Goal: Transaction & Acquisition: Purchase product/service

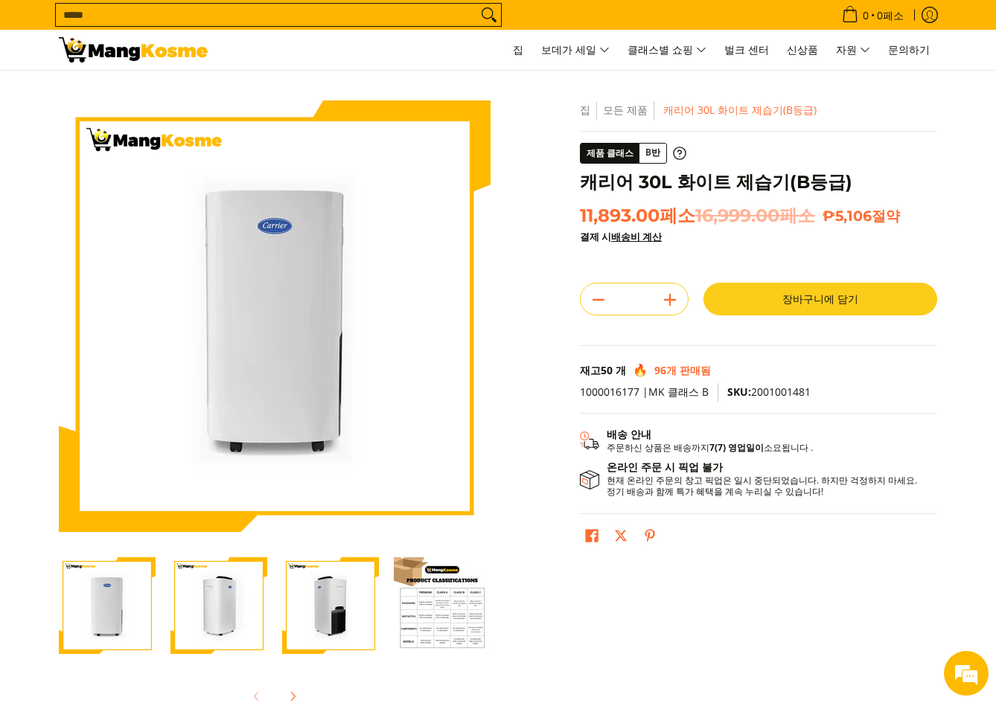
click at [126, 45] on img at bounding box center [133, 49] width 149 height 25
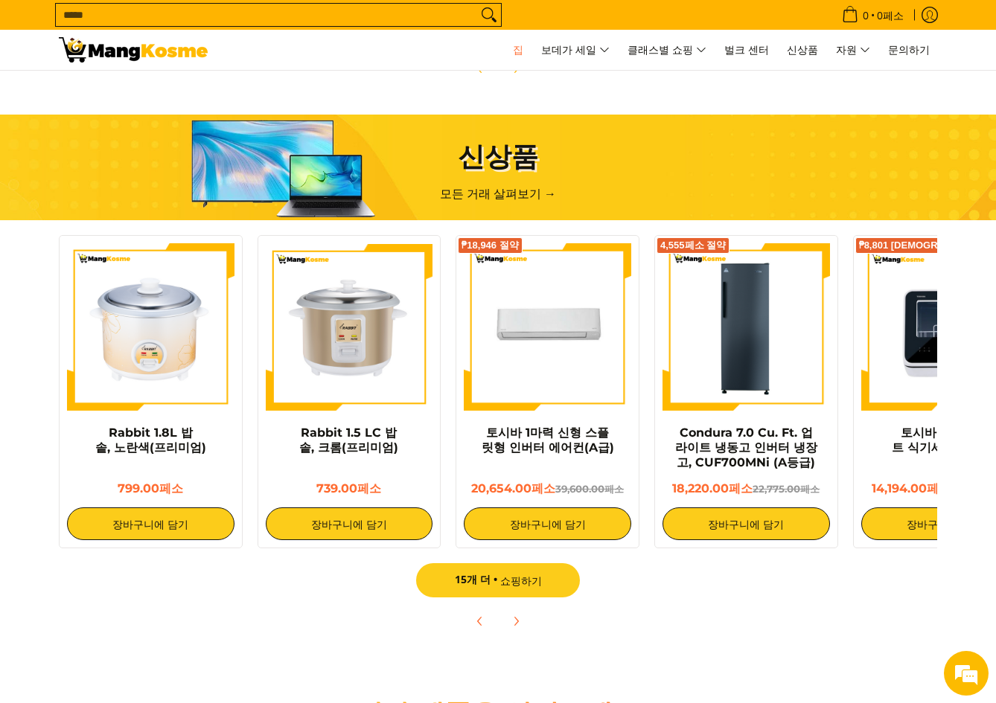
scroll to position [0, 592]
click at [501, 580] on font "쇼핑하기" at bounding box center [521, 581] width 42 height 14
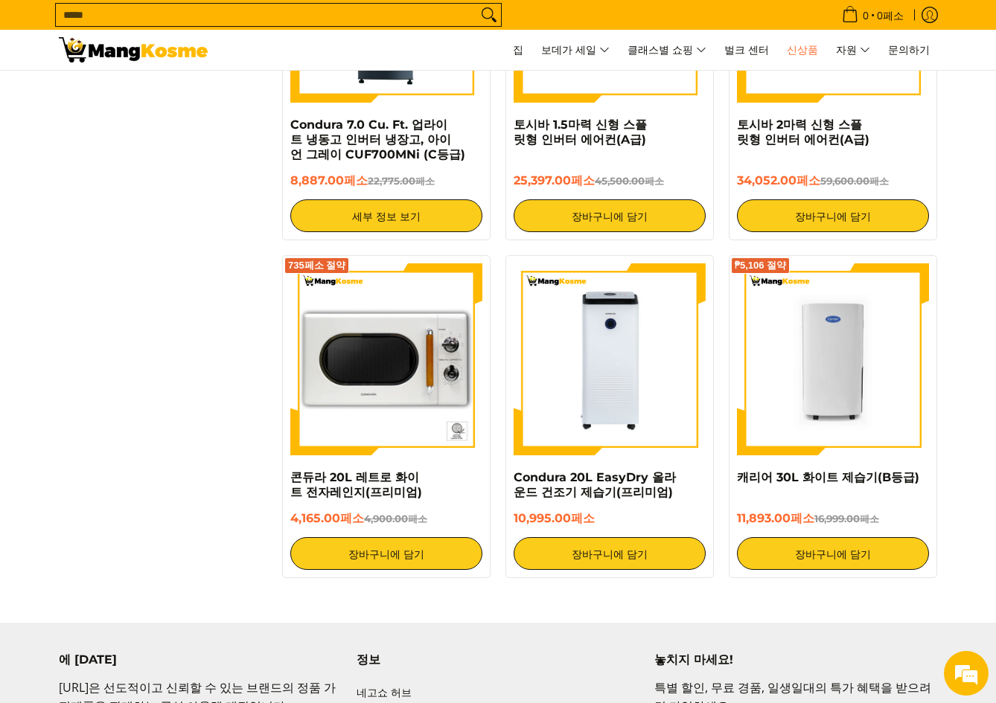
scroll to position [2307, 0]
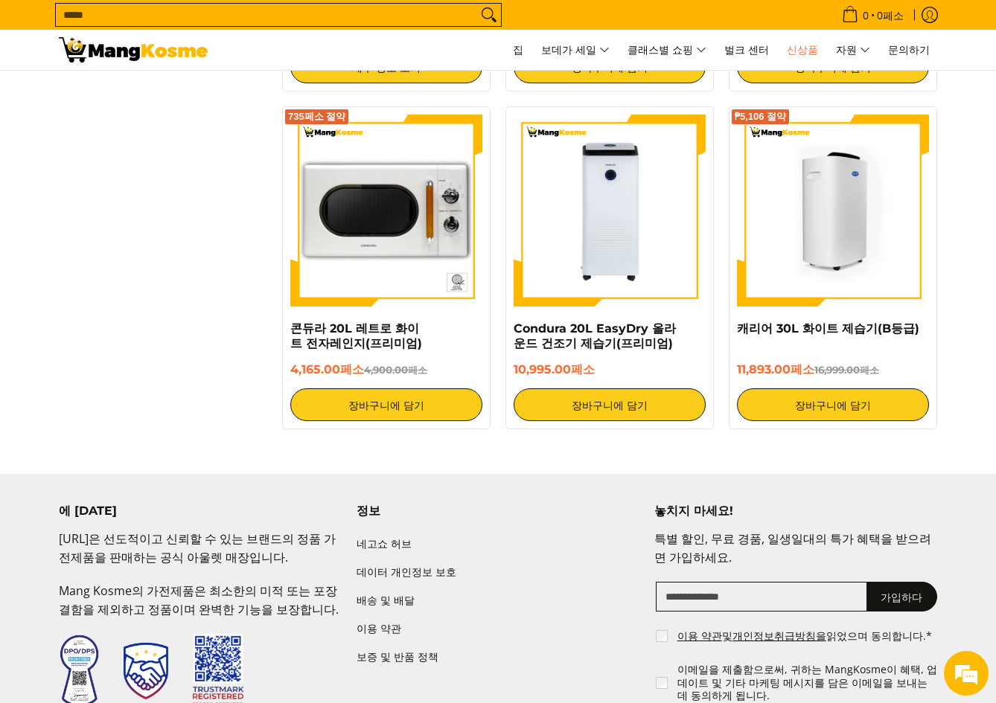
click at [796, 223] on img at bounding box center [833, 211] width 192 height 192
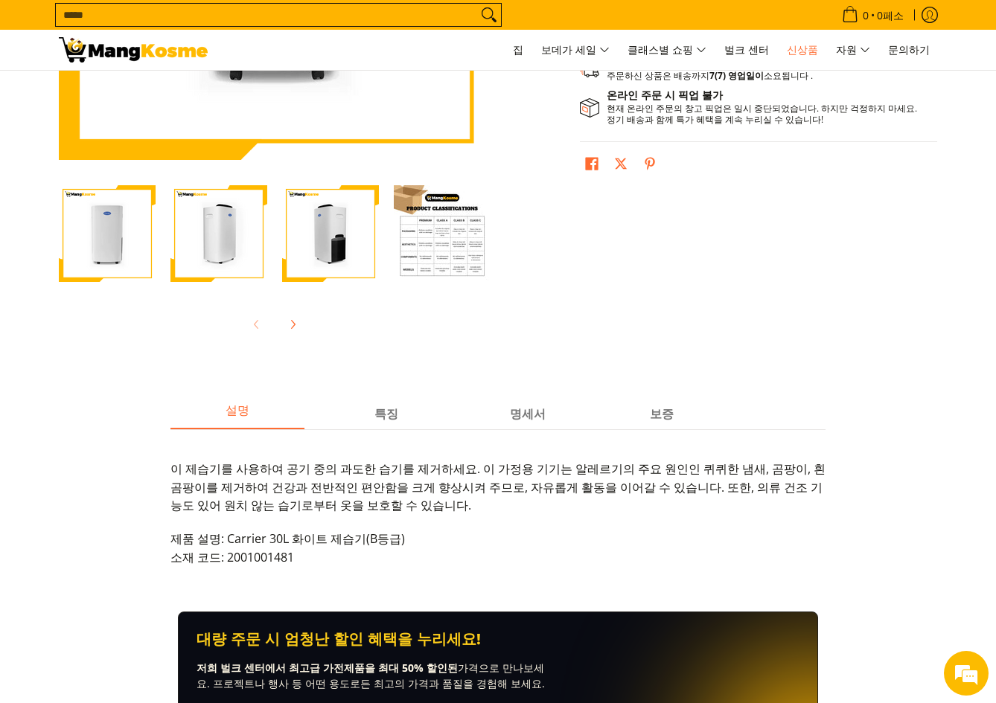
scroll to position [595, 0]
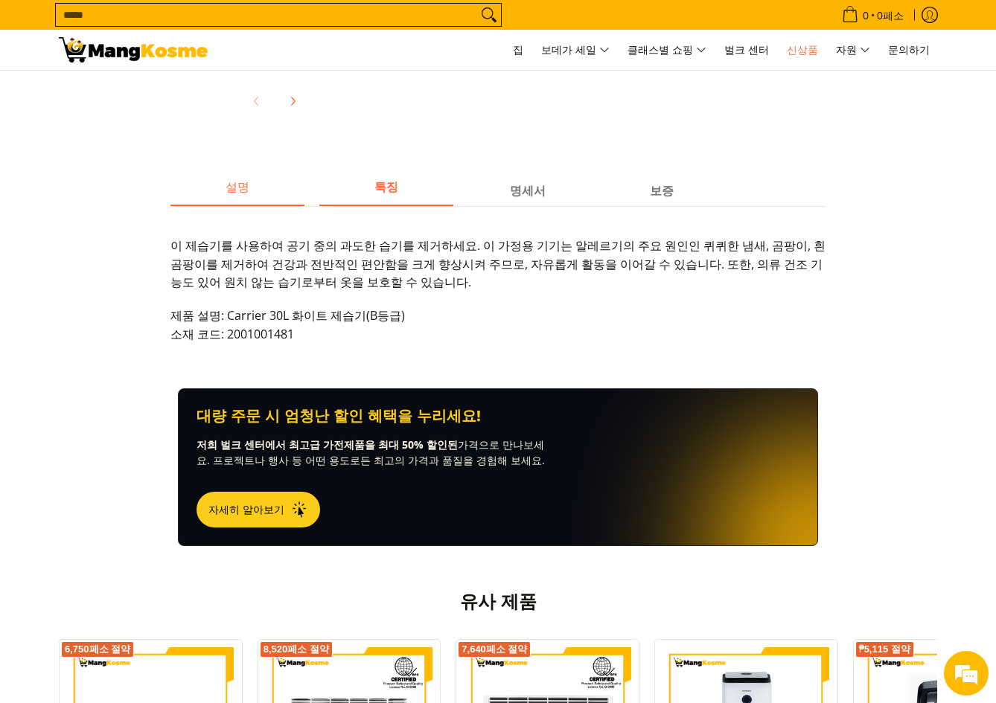
click at [385, 187] on font "특징" at bounding box center [386, 187] width 24 height 14
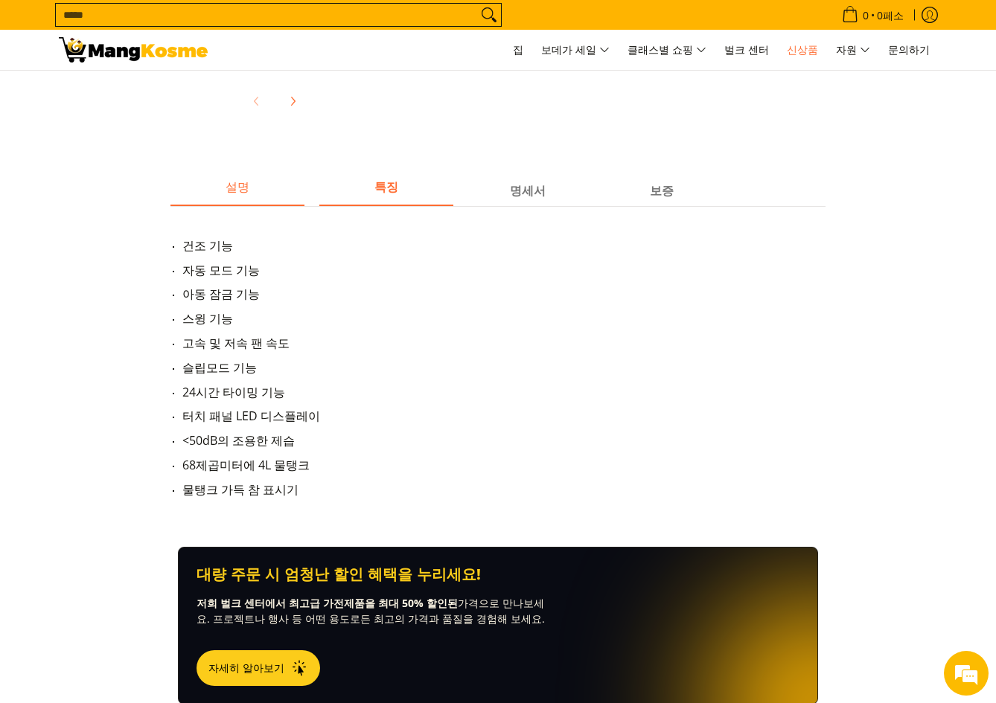
click at [234, 190] on font "설명" at bounding box center [237, 187] width 24 height 14
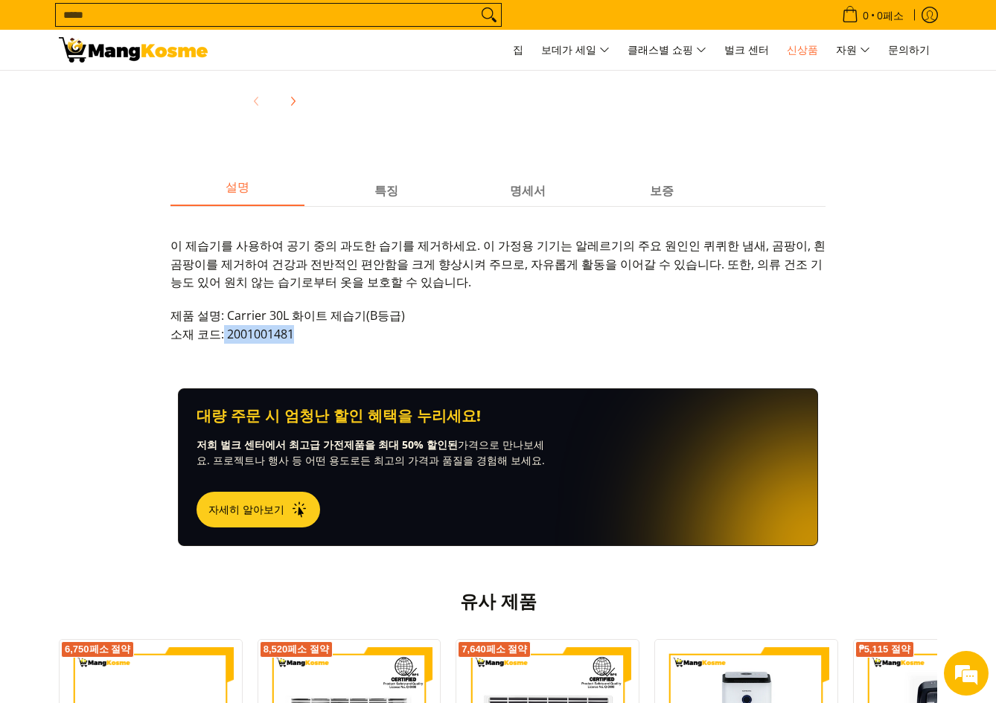
drag, startPoint x: 222, startPoint y: 335, endPoint x: 383, endPoint y: 333, distance: 160.8
click at [370, 333] on p "제품 설명: Carrier 30L 화이트 제습기(B등급) 소재 코드: 2001001481" at bounding box center [497, 333] width 655 height 52
click at [383, 333] on p "제품 설명: Carrier 30L 화이트 제습기(B등급) 소재 코드: 2001001481" at bounding box center [497, 333] width 655 height 52
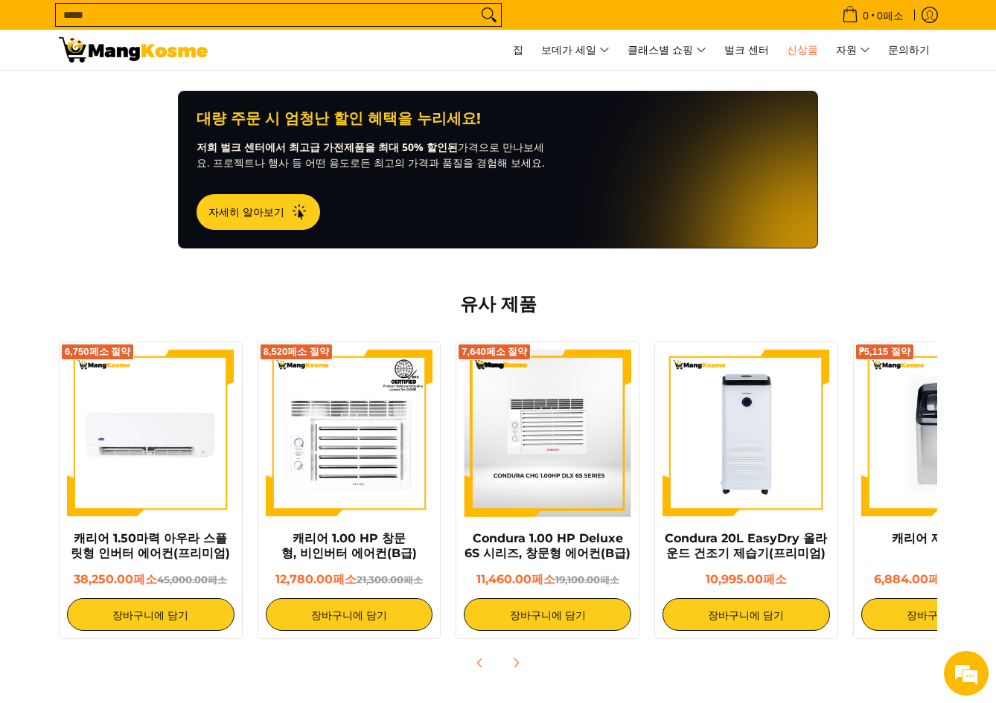
scroll to position [1042, 0]
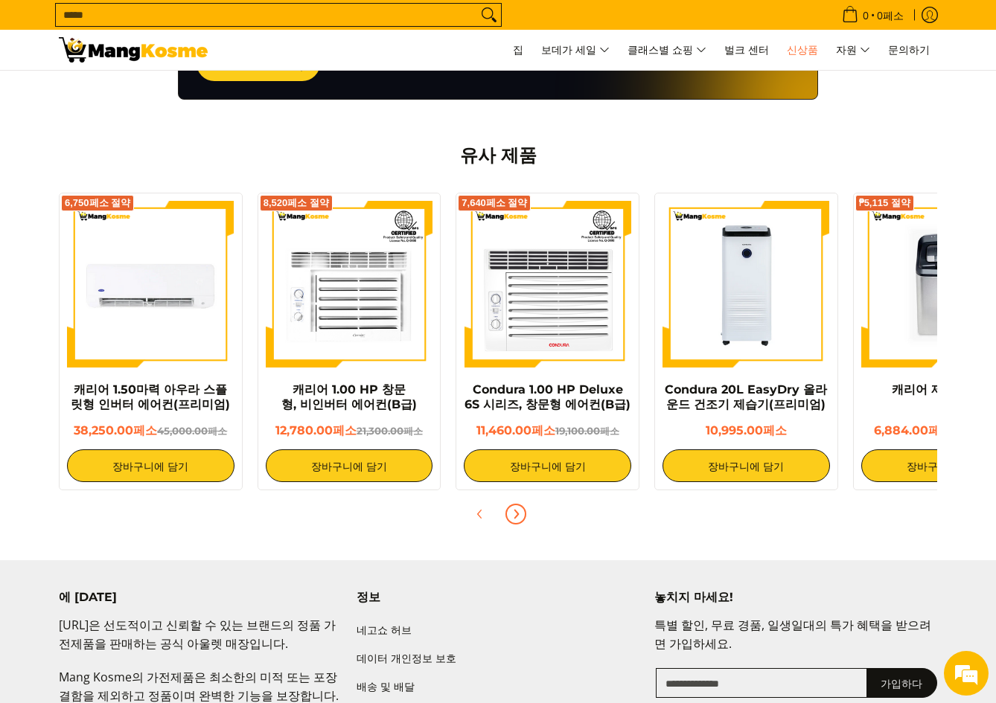
click at [512, 513] on icon "다음" at bounding box center [516, 514] width 12 height 12
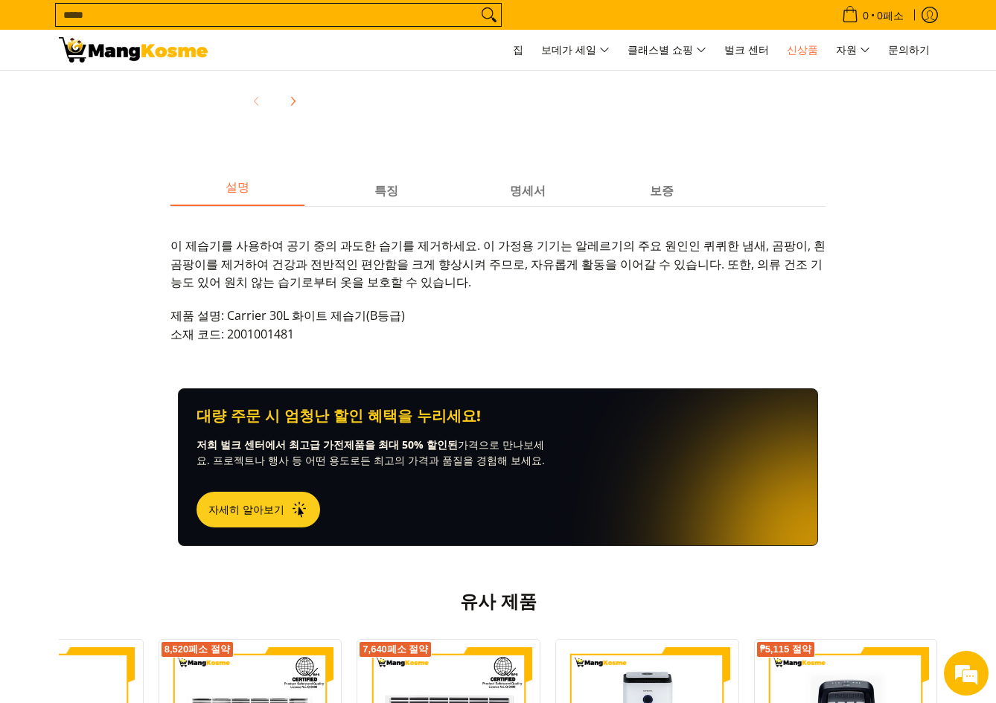
scroll to position [967, 0]
